Goal: Transaction & Acquisition: Purchase product/service

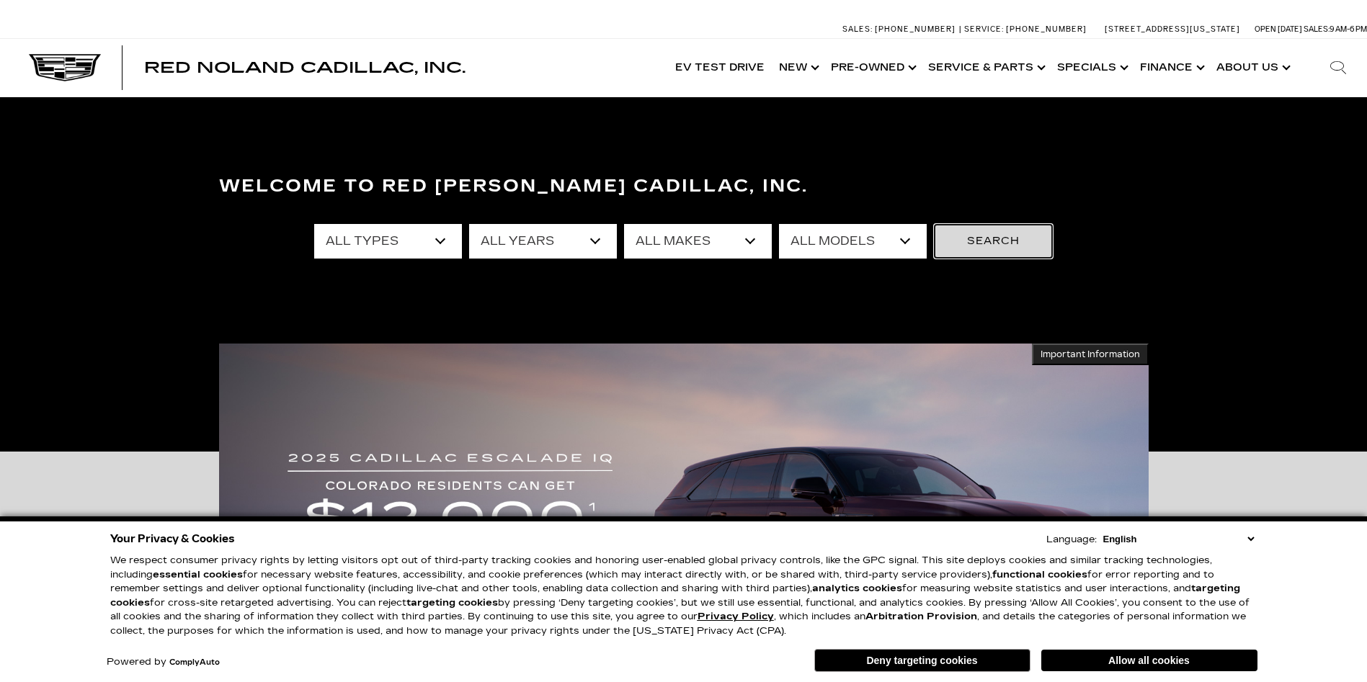
click at [984, 236] on button "Search" at bounding box center [993, 241] width 119 height 35
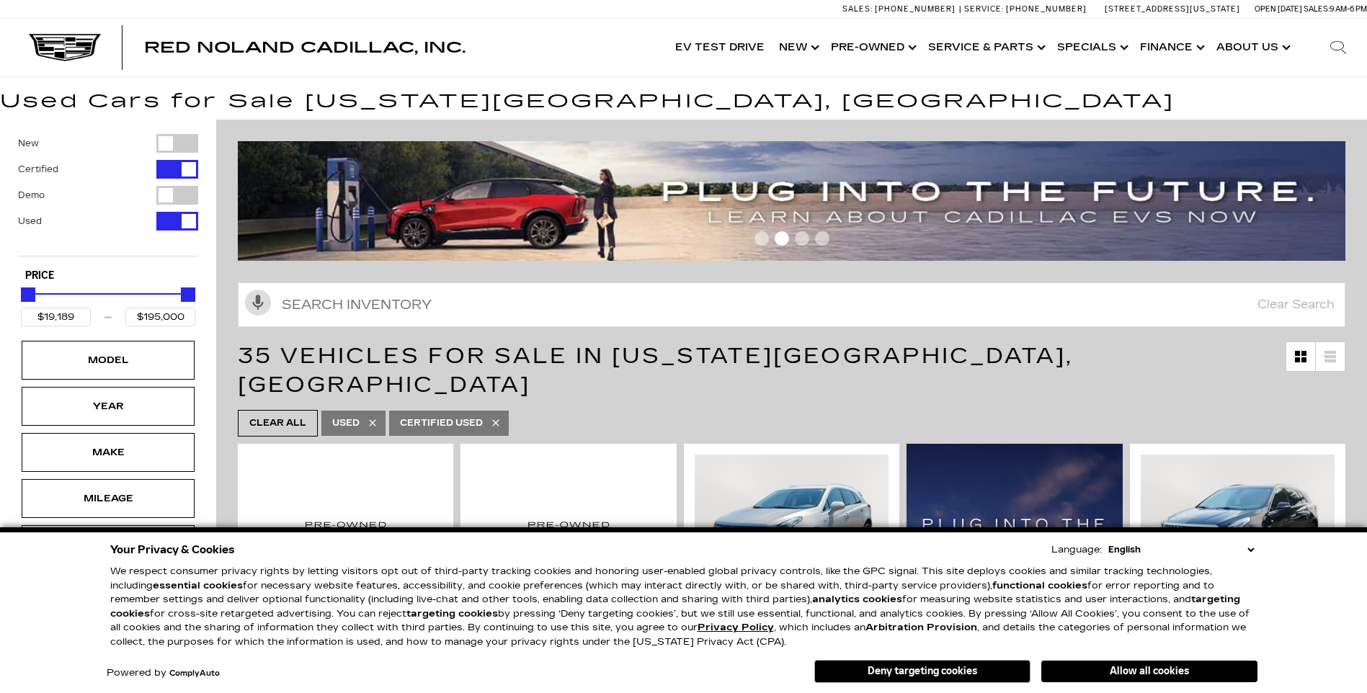
click at [950, 675] on button "Deny targeting cookies" at bounding box center [922, 671] width 216 height 23
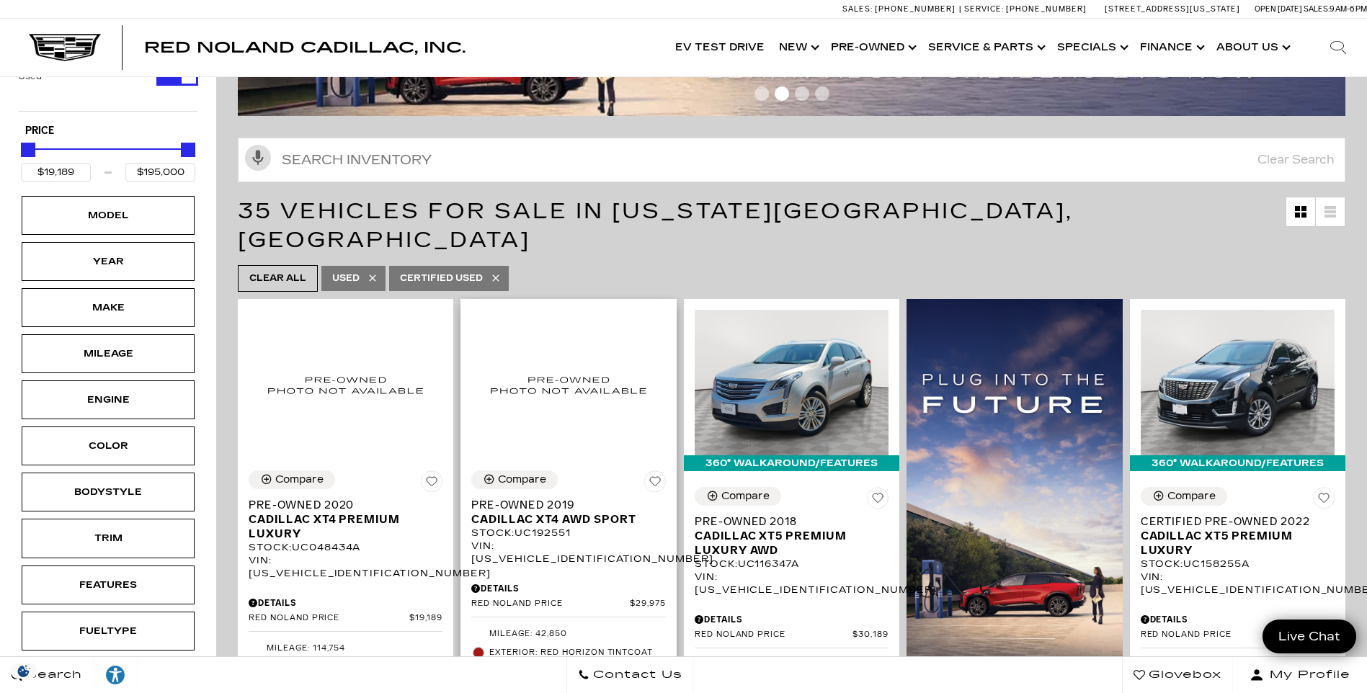
scroll to position [216, 0]
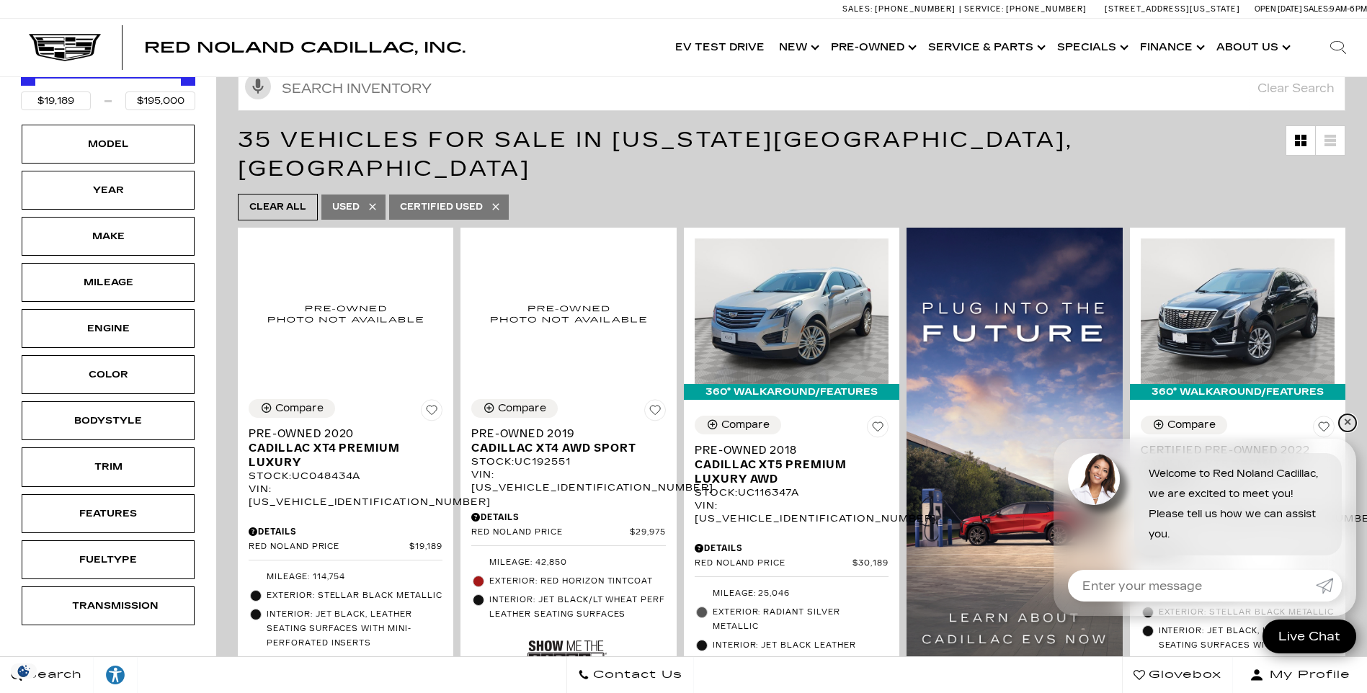
click at [1349, 422] on link "✕" at bounding box center [1346, 422] width 17 height 17
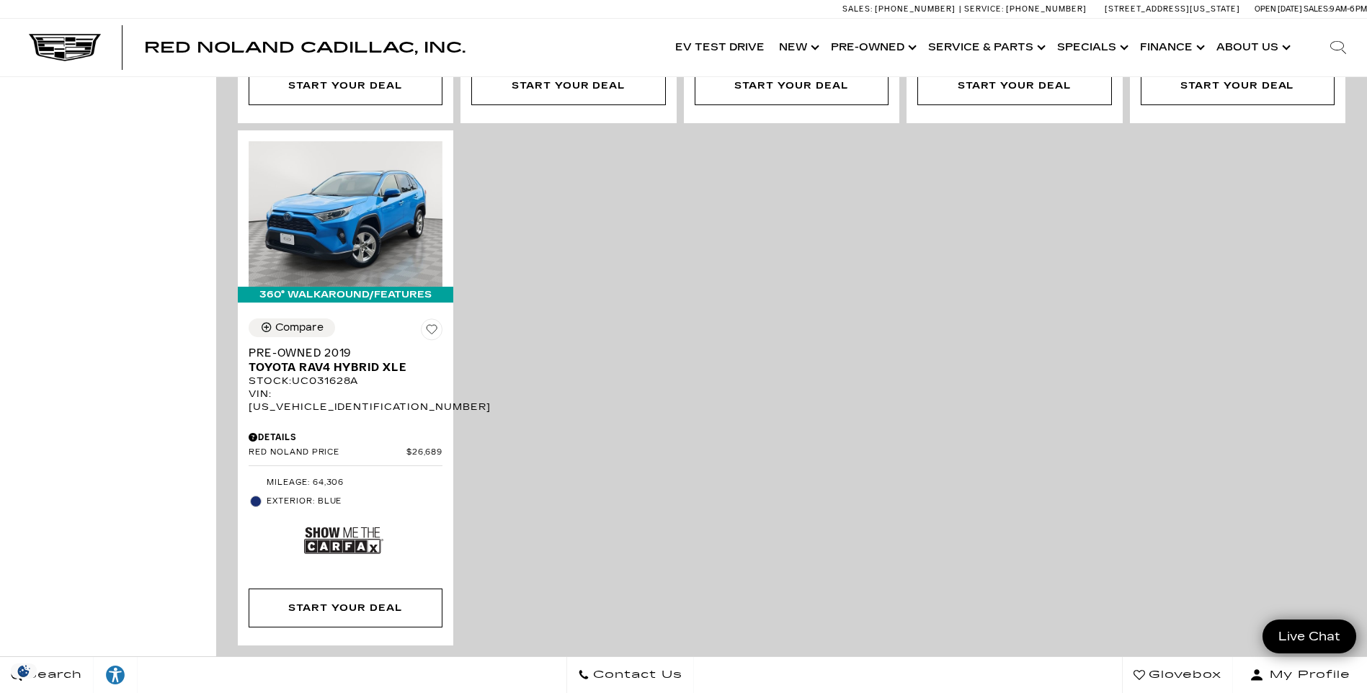
scroll to position [2810, 0]
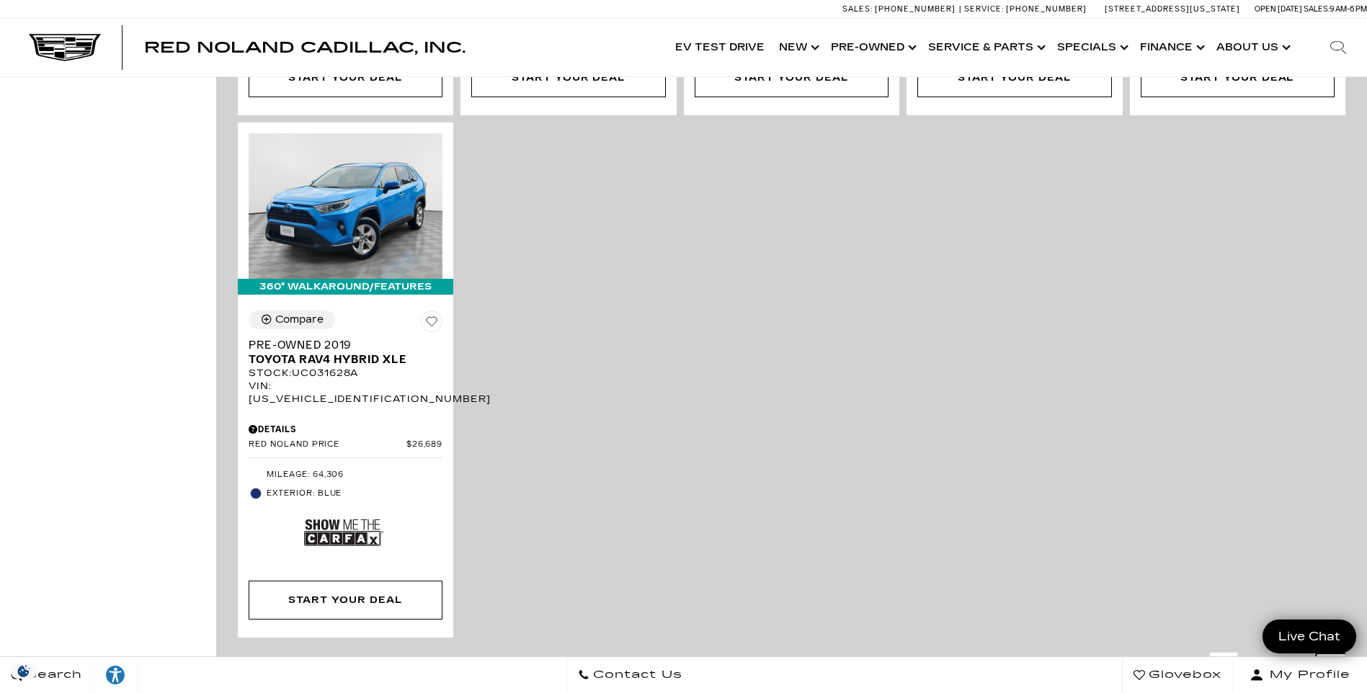
click at [1346, 653] on link "Next - Page" at bounding box center [1330, 665] width 31 height 25
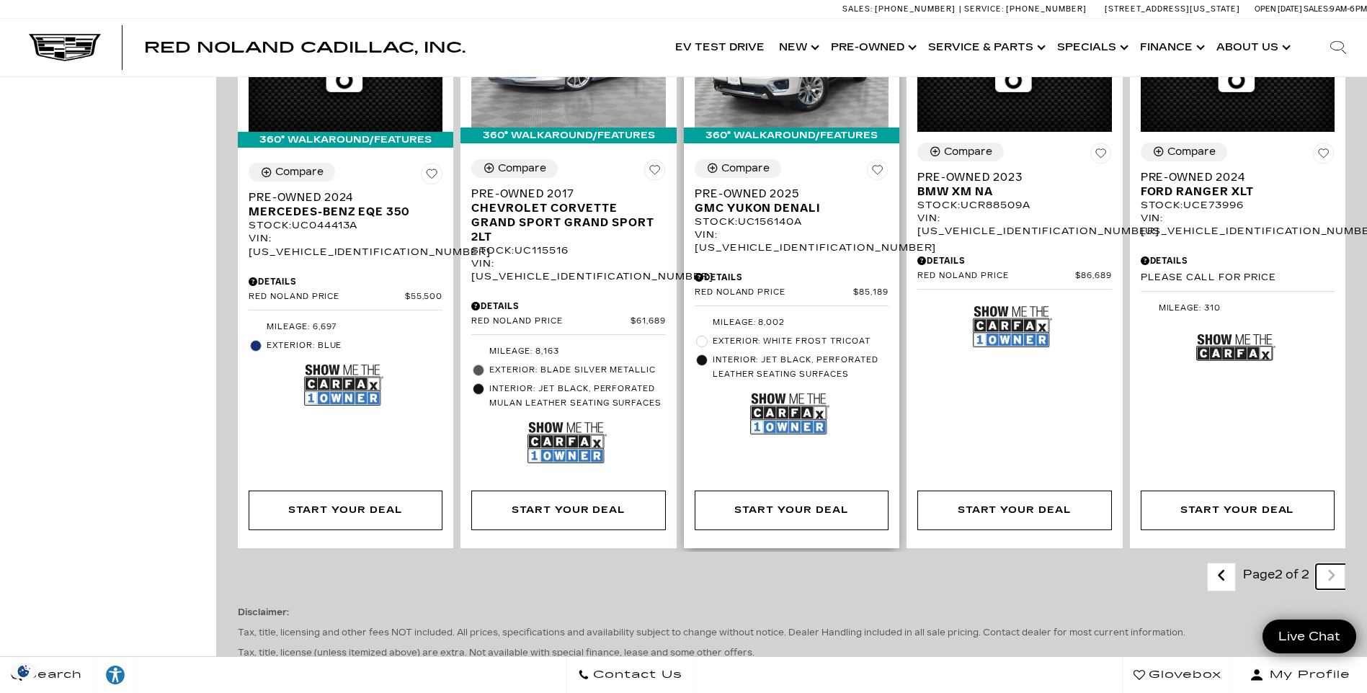
scroll to position [1585, 0]
